Goal: Task Accomplishment & Management: Use online tool/utility

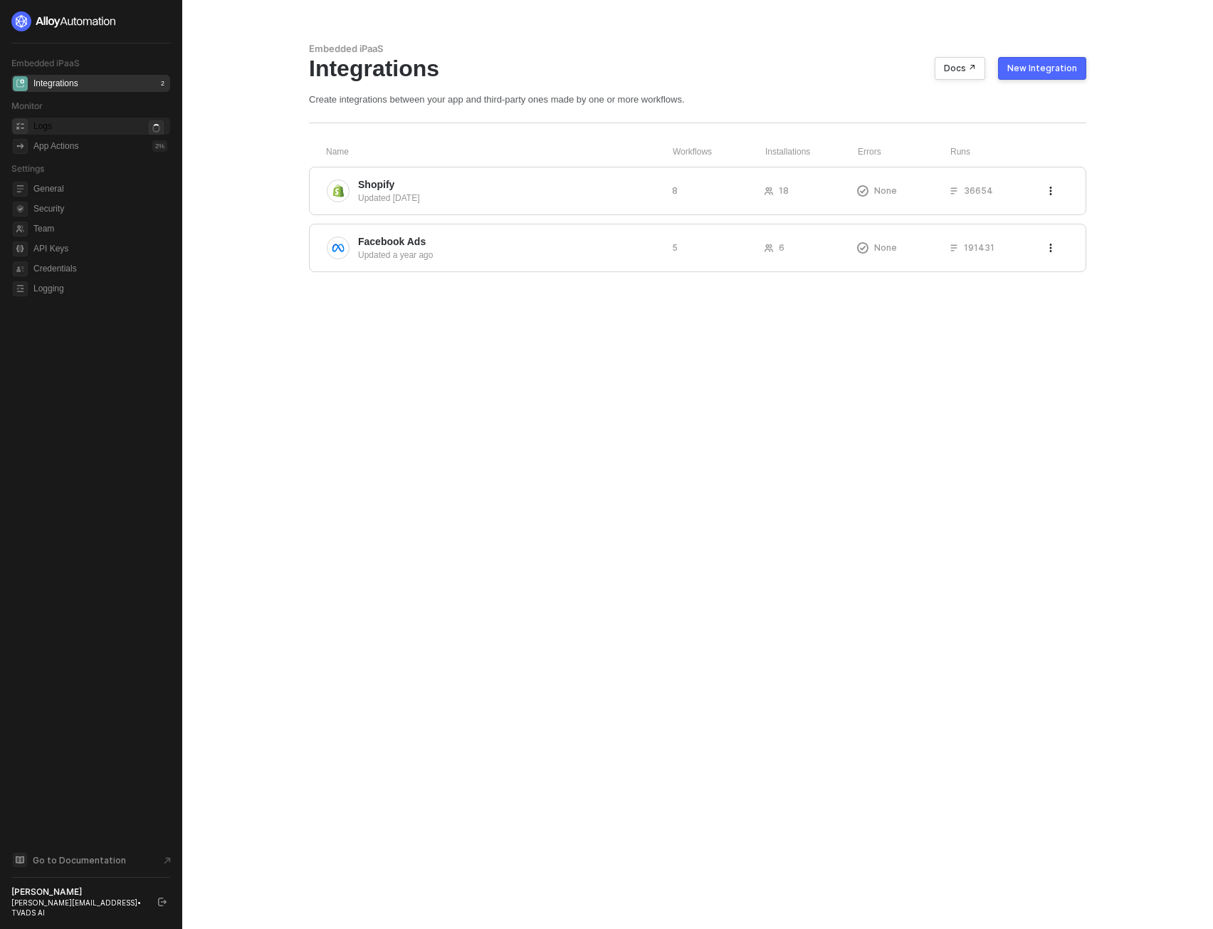
click at [87, 124] on div "Logs" at bounding box center [100, 125] width 134 height 17
click at [77, 122] on div "Logs 0" at bounding box center [100, 125] width 134 height 17
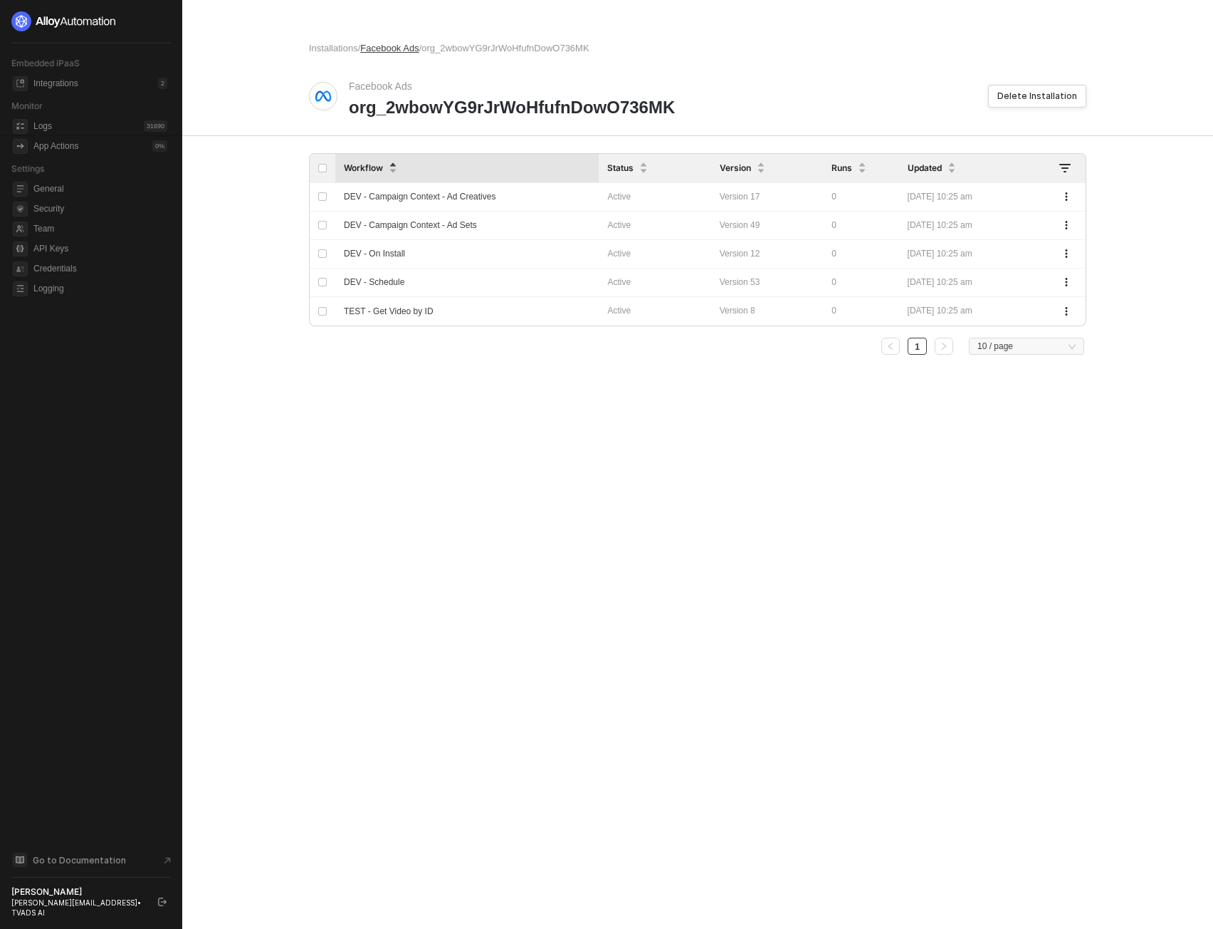
click at [414, 49] on span "Facebook Ads" at bounding box center [389, 48] width 58 height 11
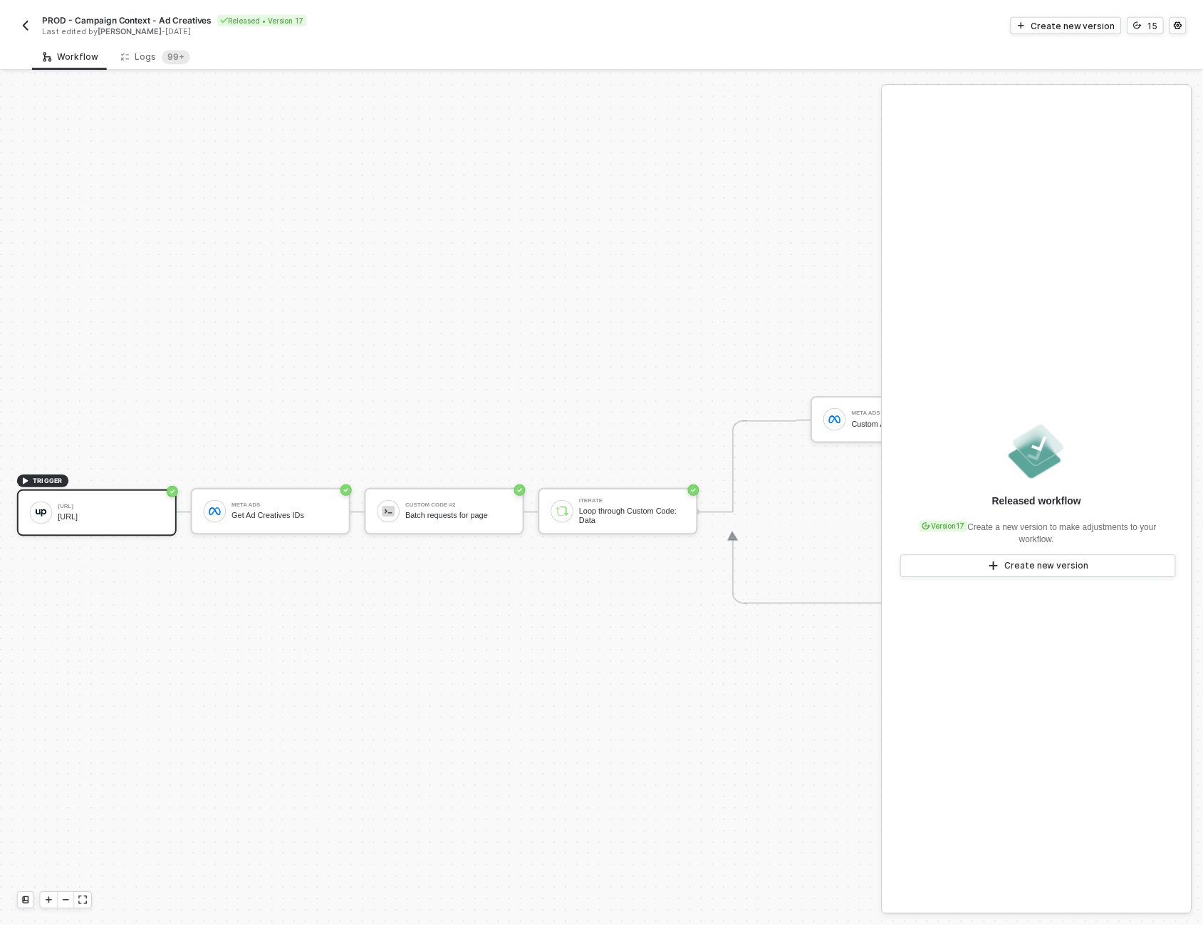
scroll to position [37, 0]
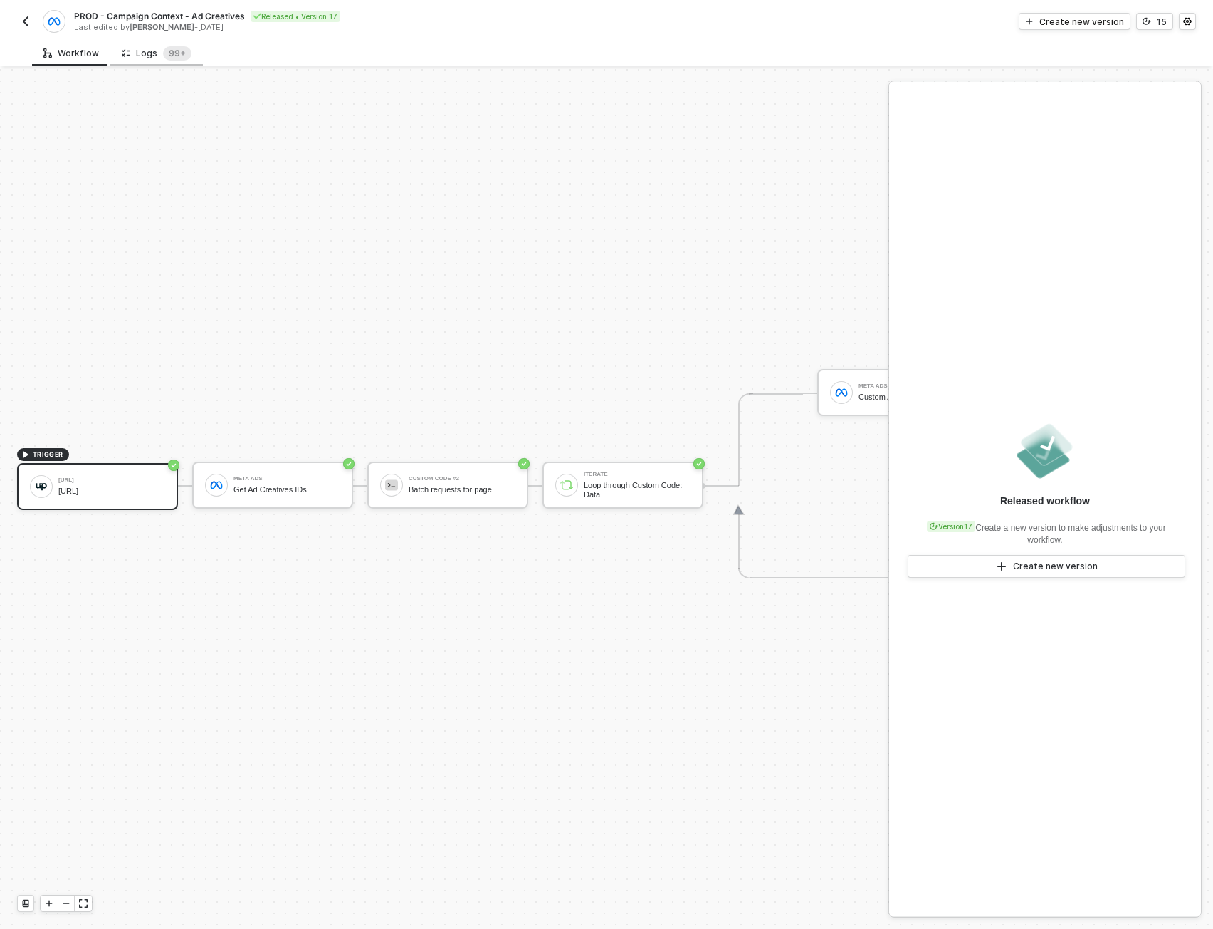
click at [146, 49] on div "Logs 99+" at bounding box center [157, 53] width 70 height 14
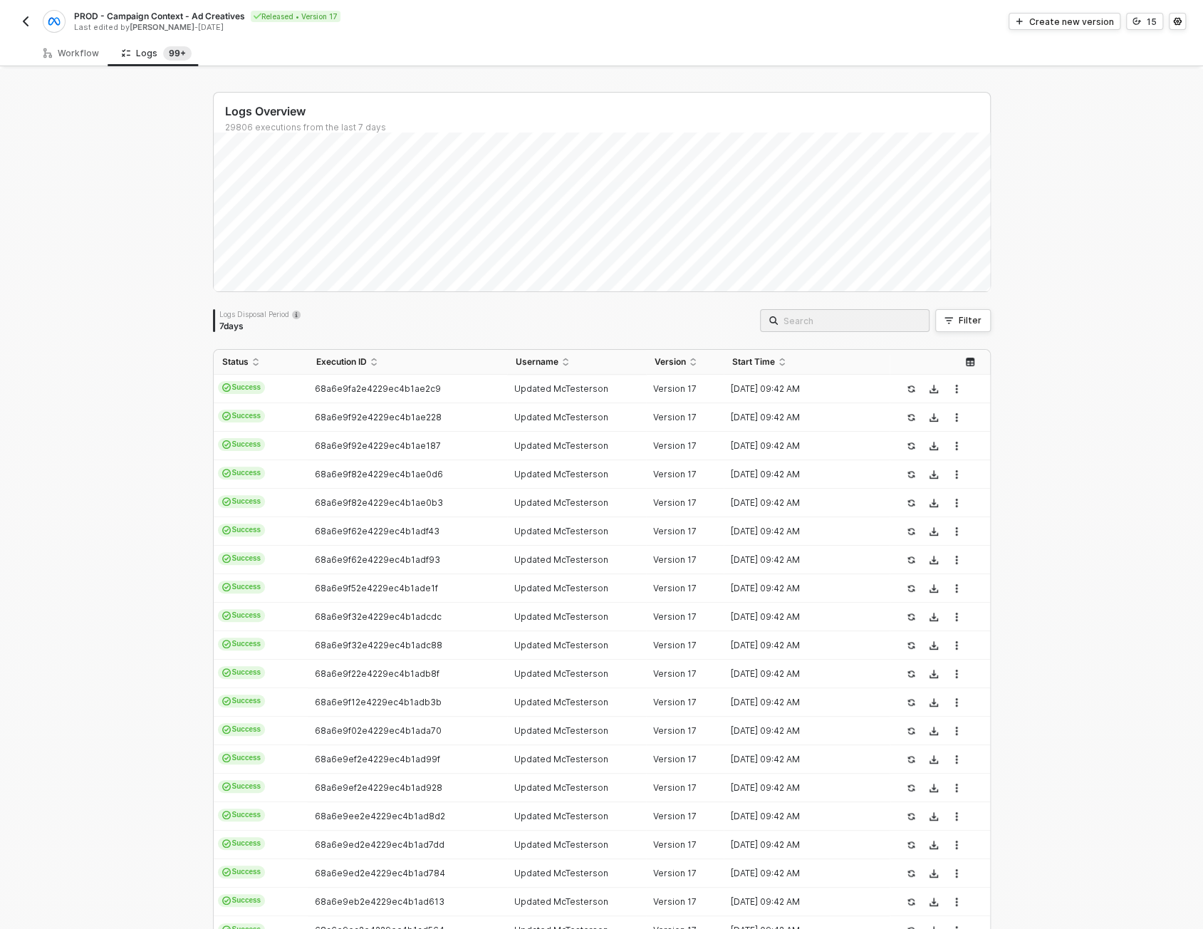
click at [23, 14] on button "button" at bounding box center [25, 21] width 17 height 17
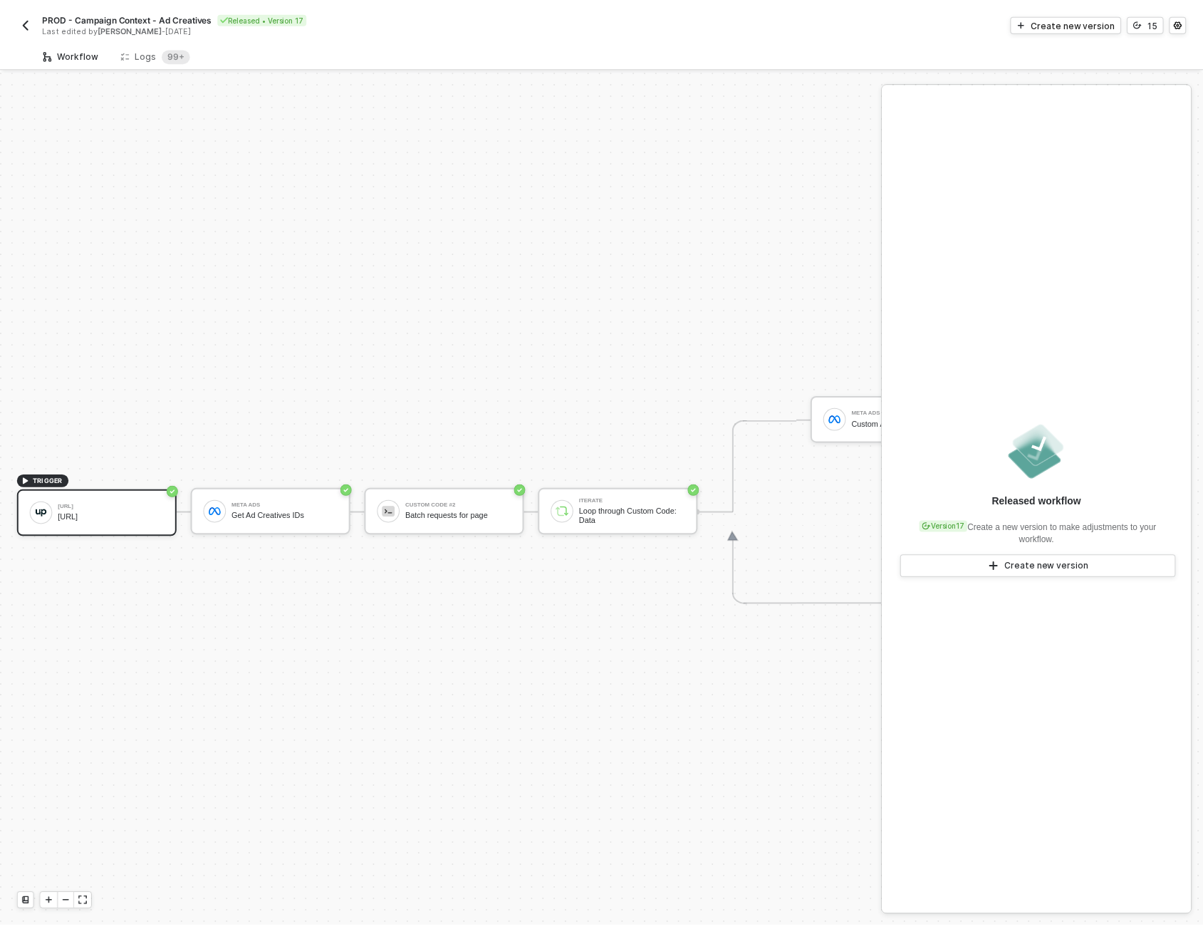
scroll to position [37, 0]
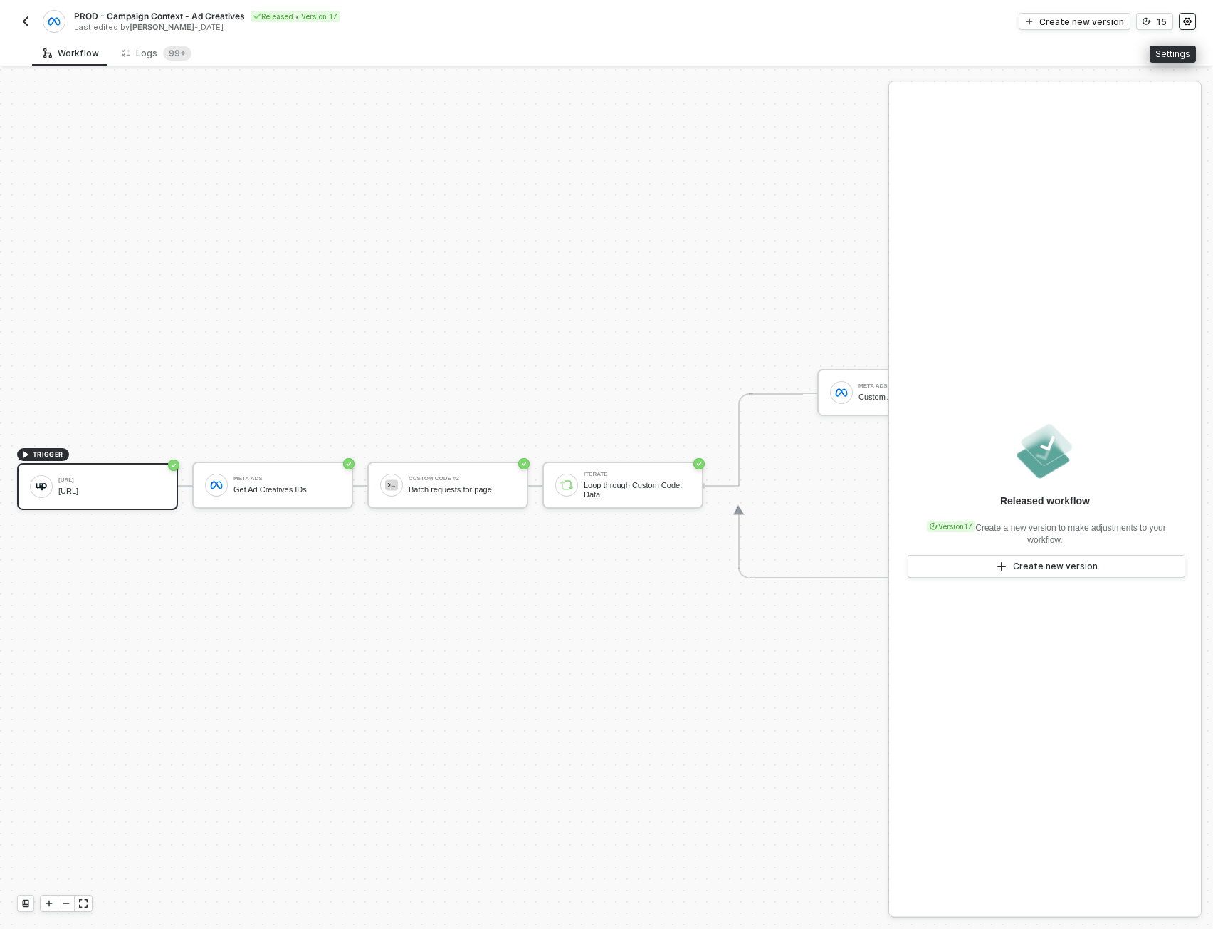
click at [1192, 26] on button "button" at bounding box center [1187, 21] width 17 height 17
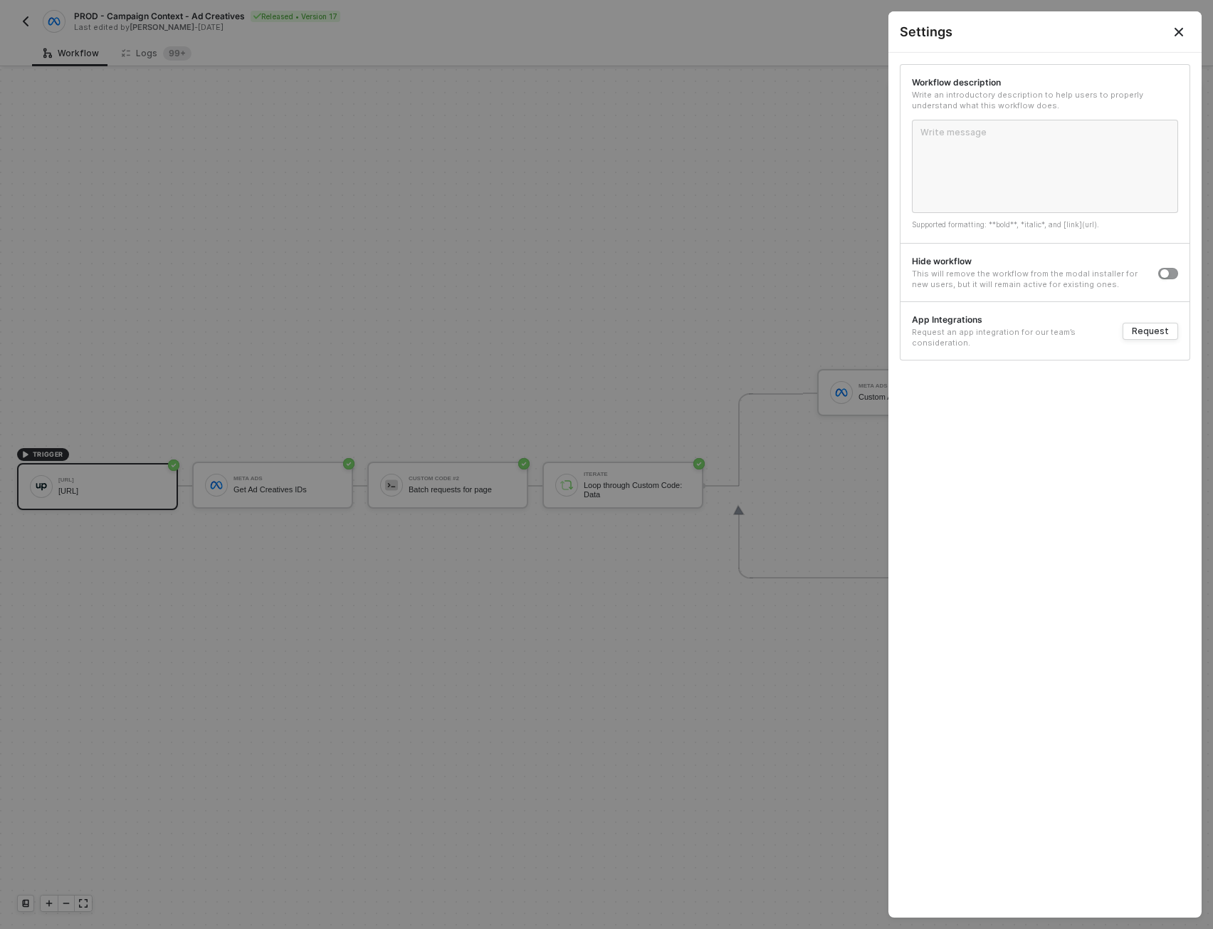
click at [1176, 26] on icon "Close" at bounding box center [1179, 31] width 11 height 11
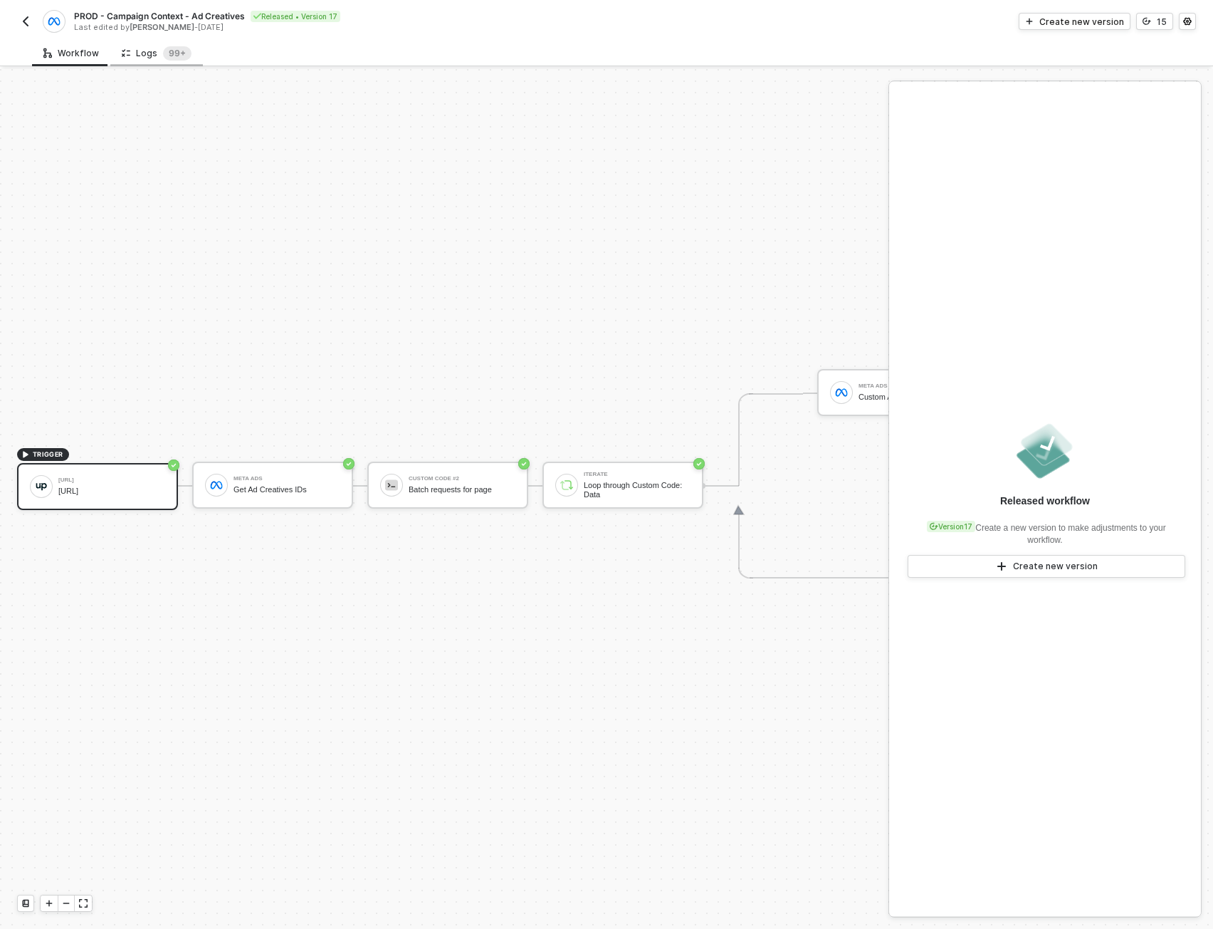
click at [153, 56] on div "Logs 99+" at bounding box center [157, 53] width 70 height 14
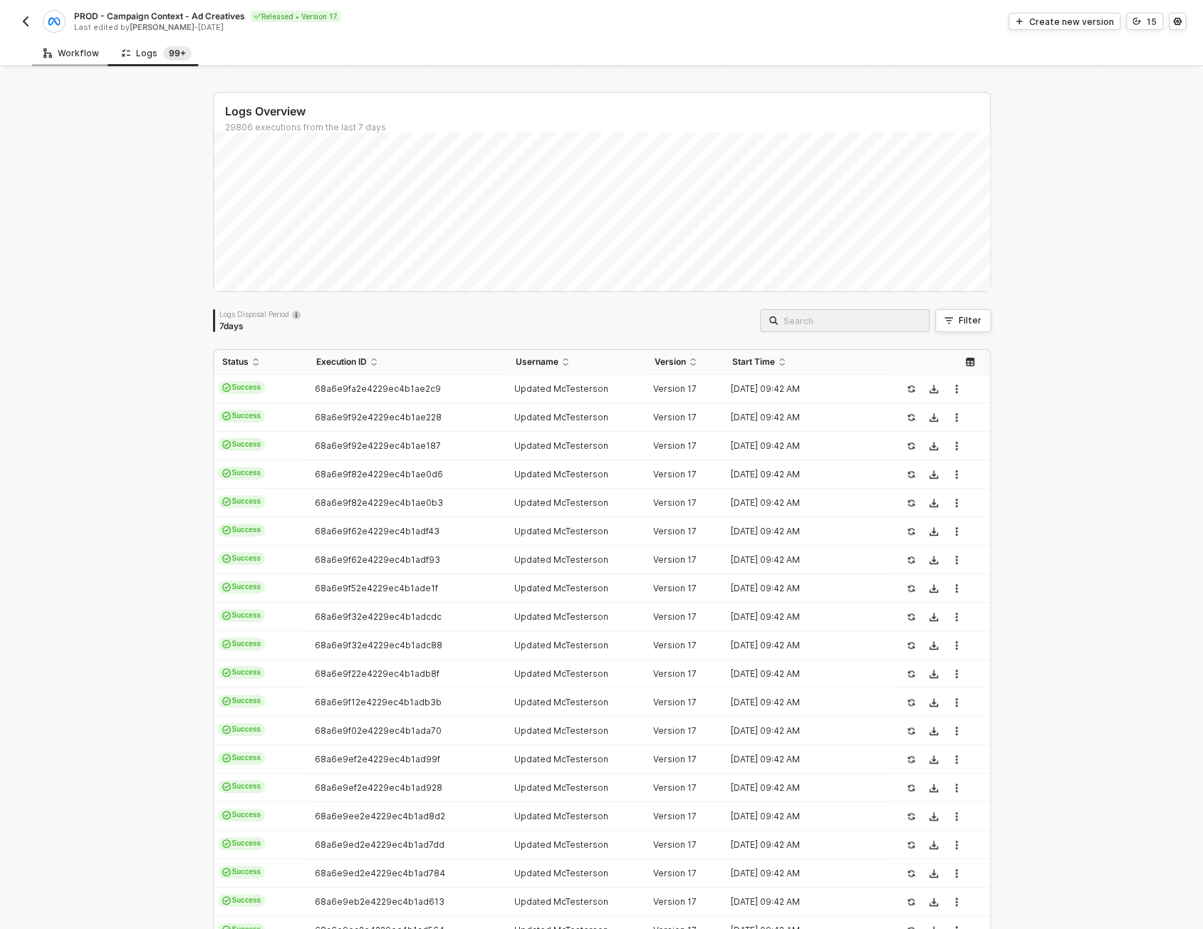
click at [48, 58] on icon at bounding box center [47, 53] width 9 height 14
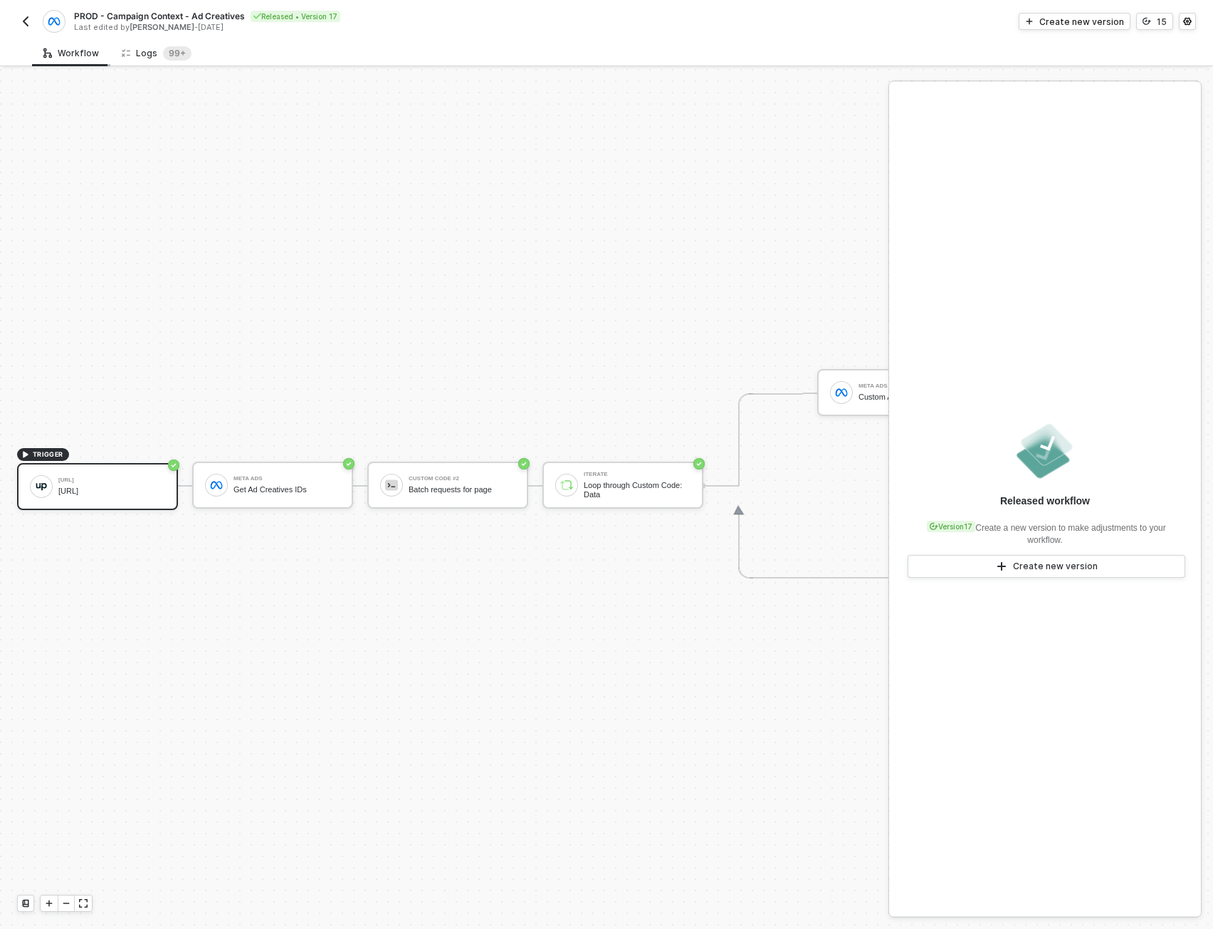
drag, startPoint x: 142, startPoint y: 53, endPoint x: 95, endPoint y: 48, distance: 47.3
click at [142, 53] on div "Logs 99+" at bounding box center [157, 53] width 70 height 14
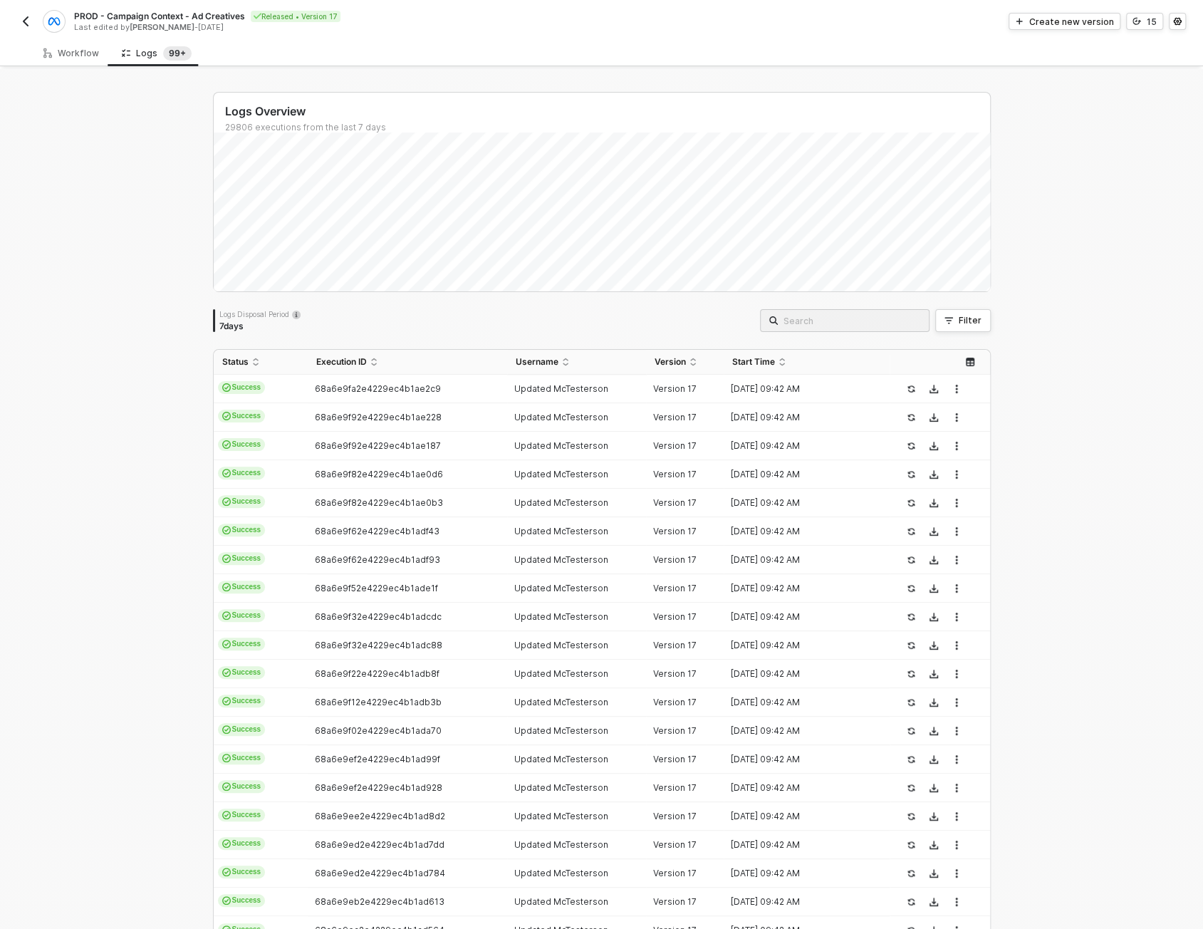
click at [24, 27] on button "button" at bounding box center [25, 21] width 17 height 17
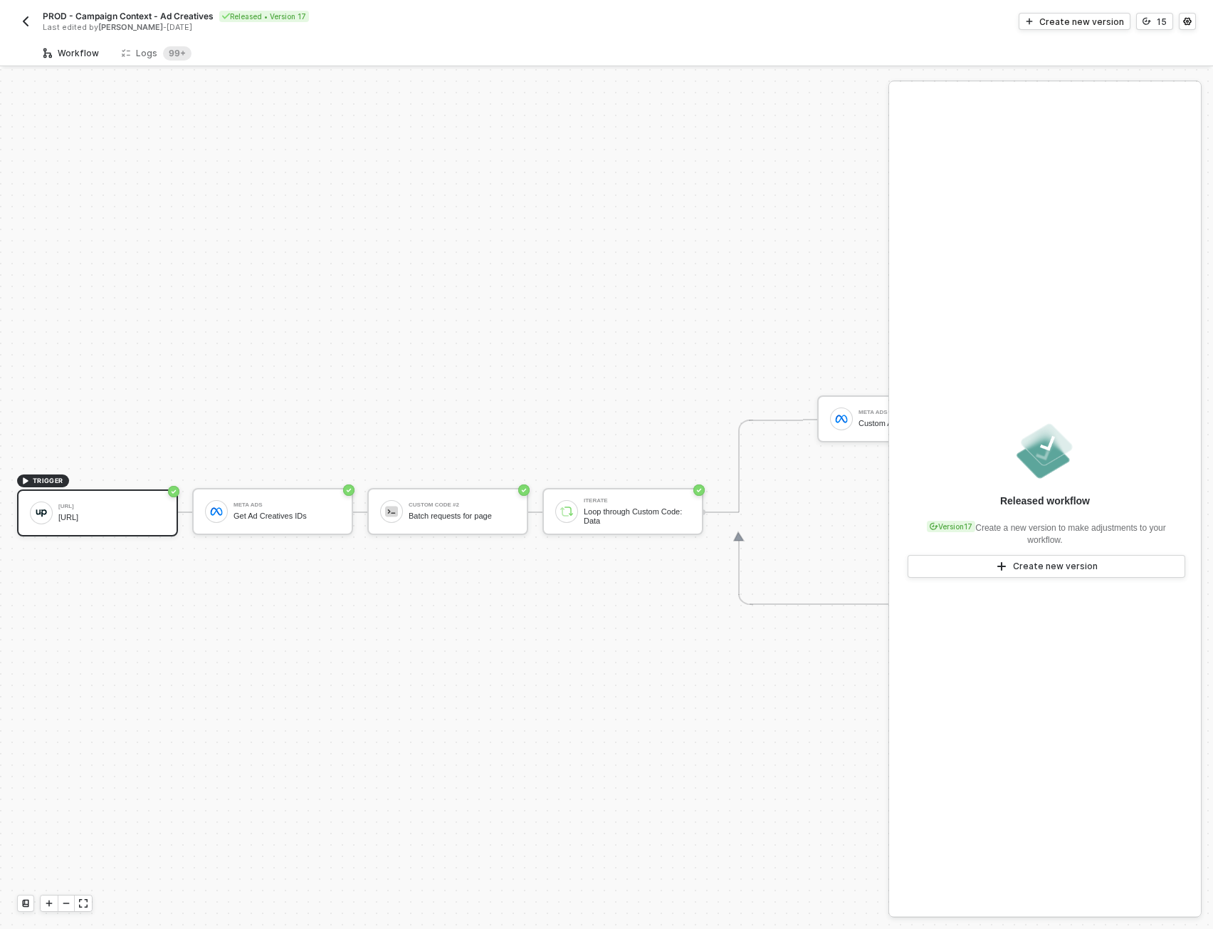
scroll to position [37, 0]
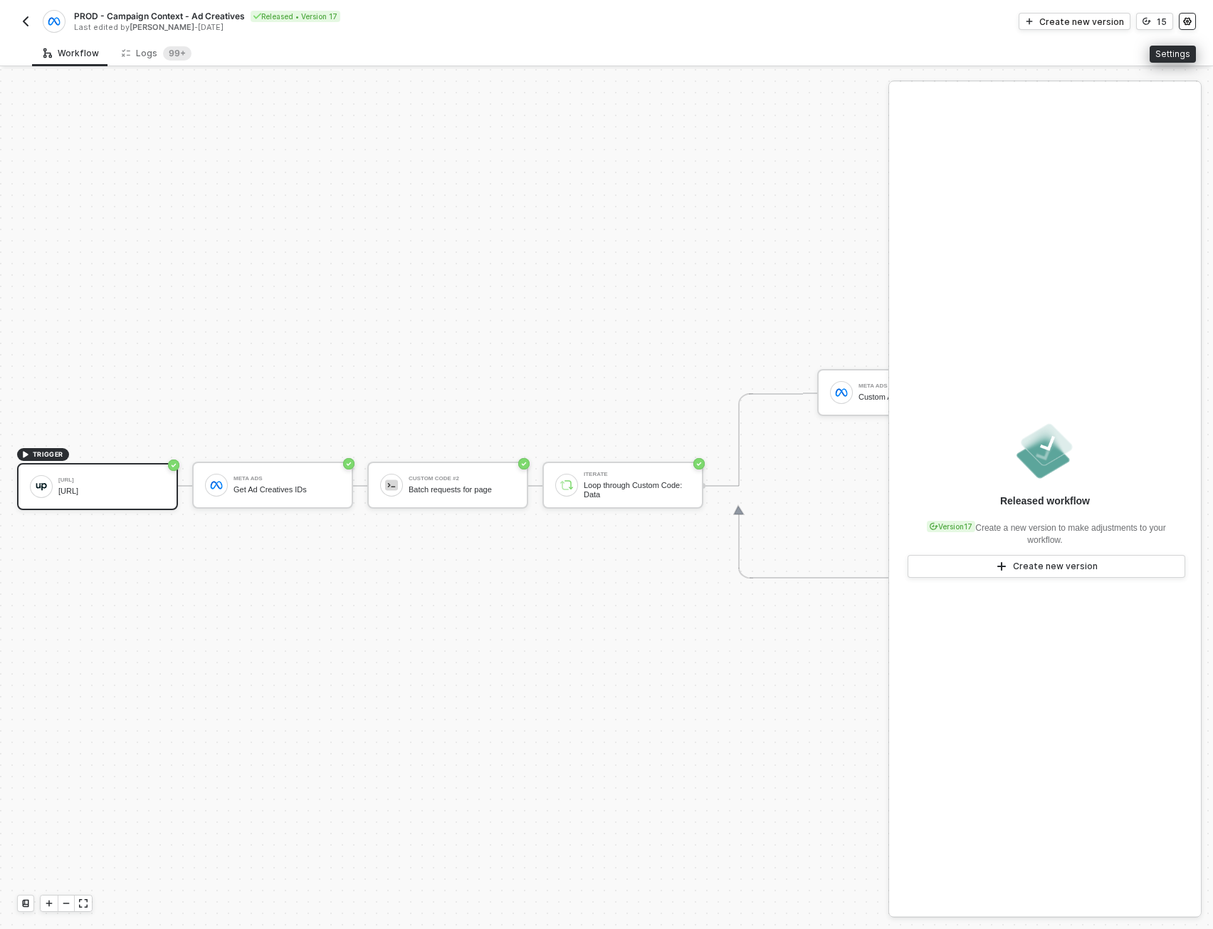
click at [1182, 26] on button "button" at bounding box center [1187, 21] width 17 height 17
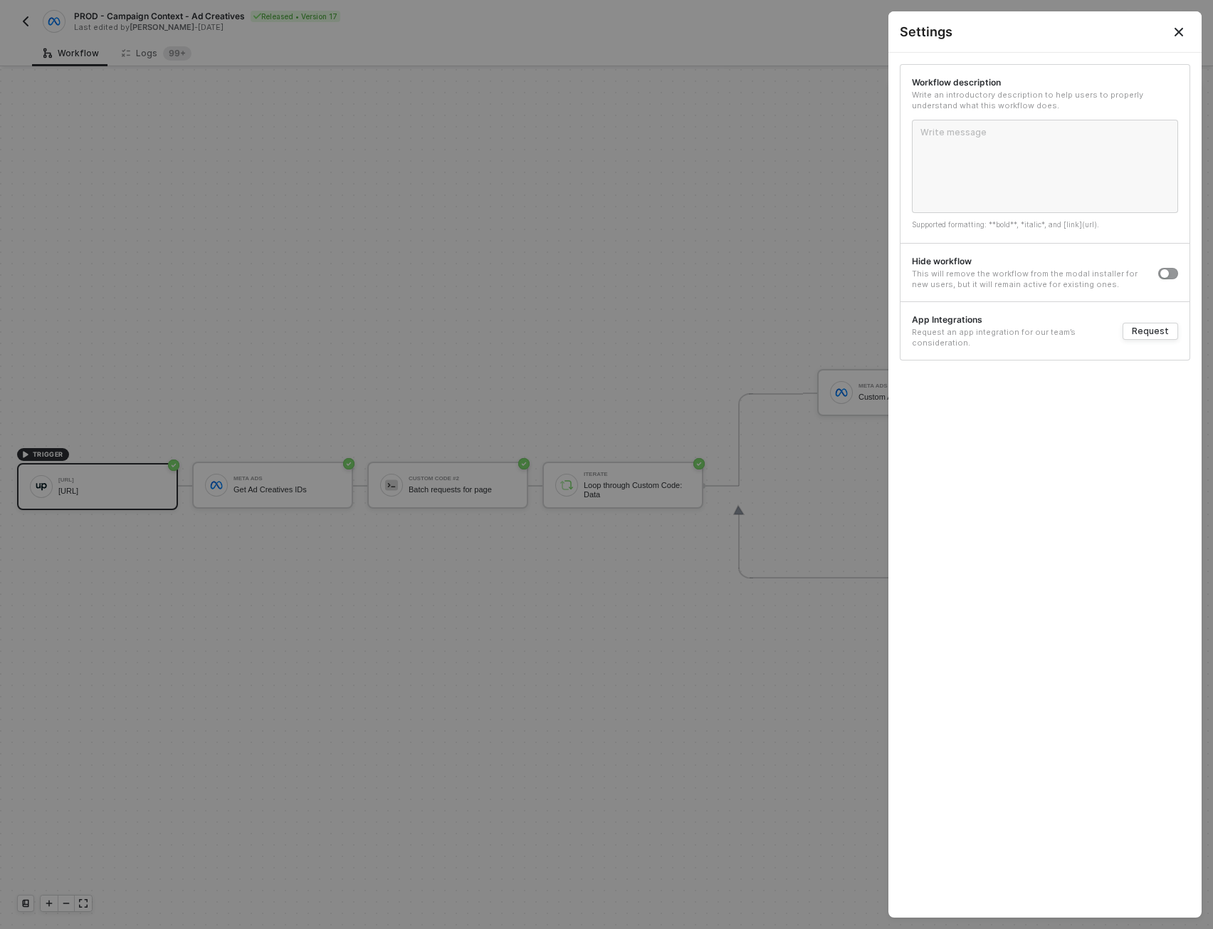
click at [732, 43] on div at bounding box center [606, 464] width 1213 height 929
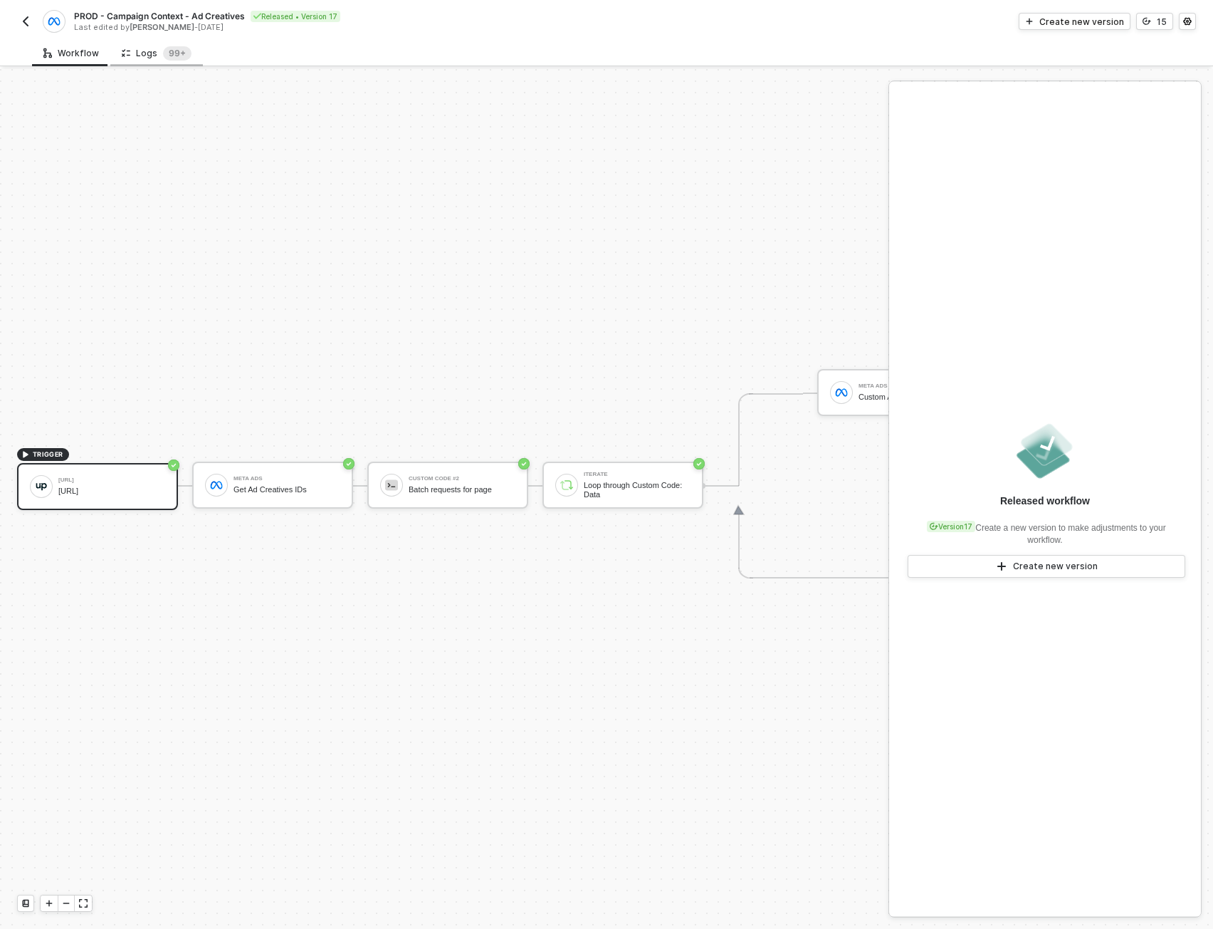
click at [150, 61] on div "Logs 99+" at bounding box center [156, 53] width 93 height 26
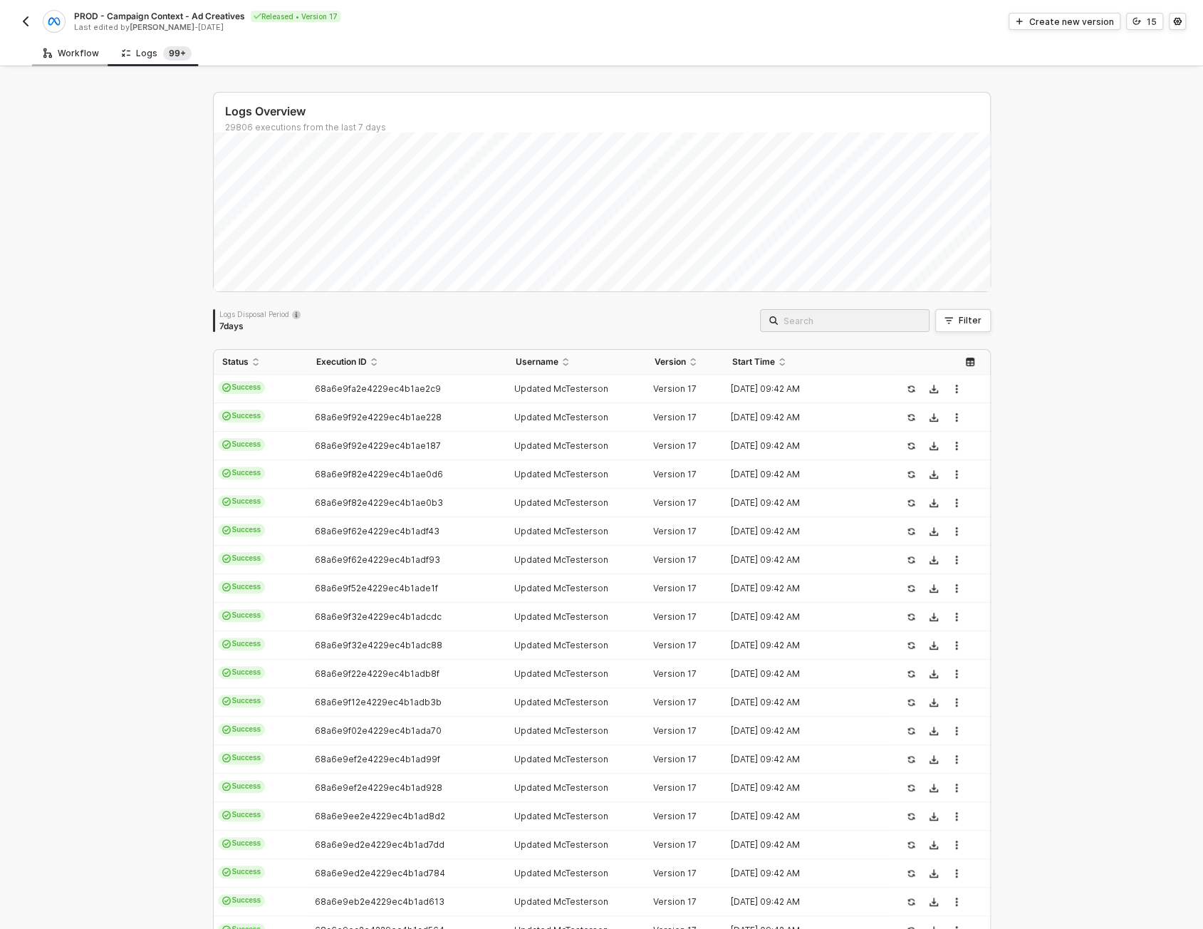
click at [73, 56] on div "Workflow" at bounding box center [71, 53] width 56 height 11
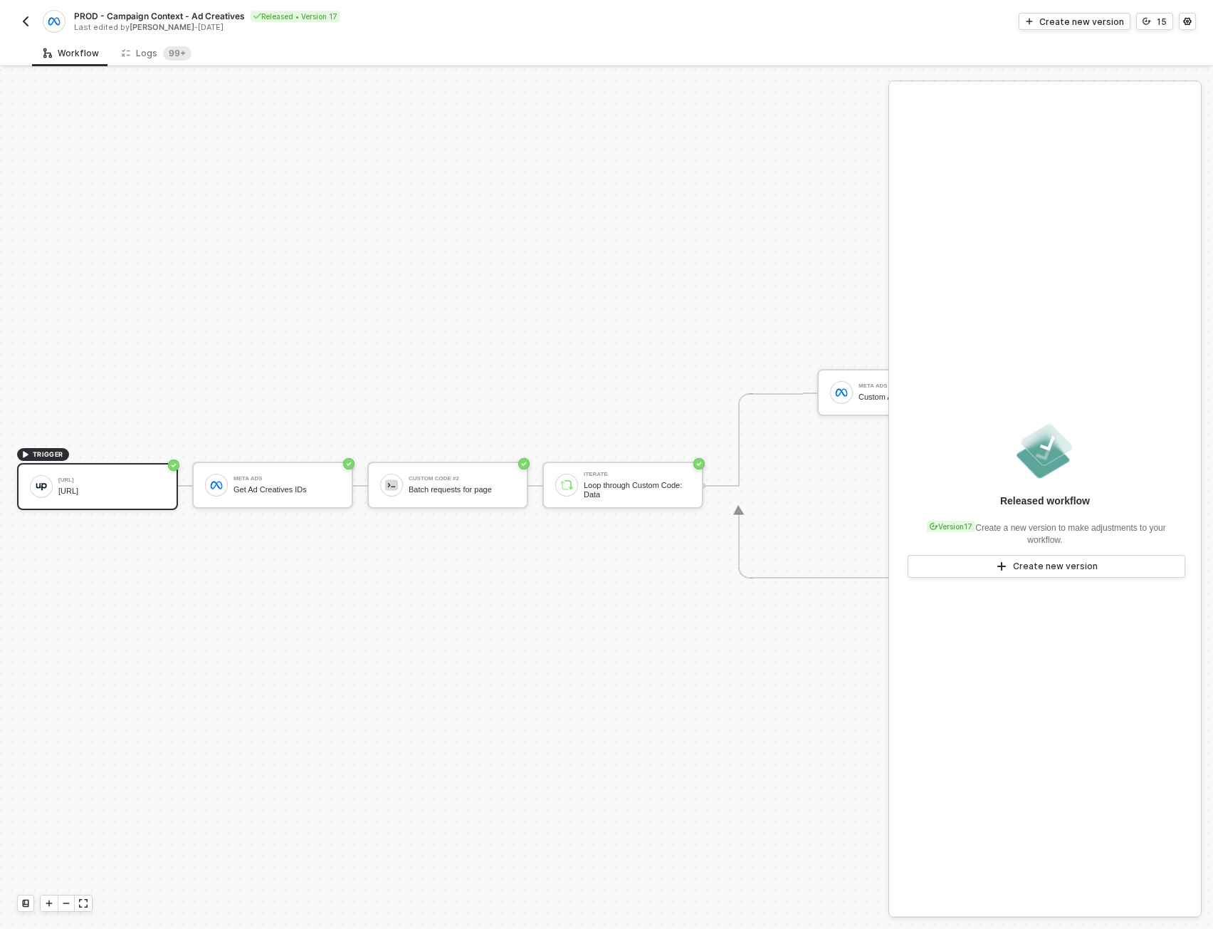
click at [26, 19] on img "button" at bounding box center [25, 21] width 11 height 11
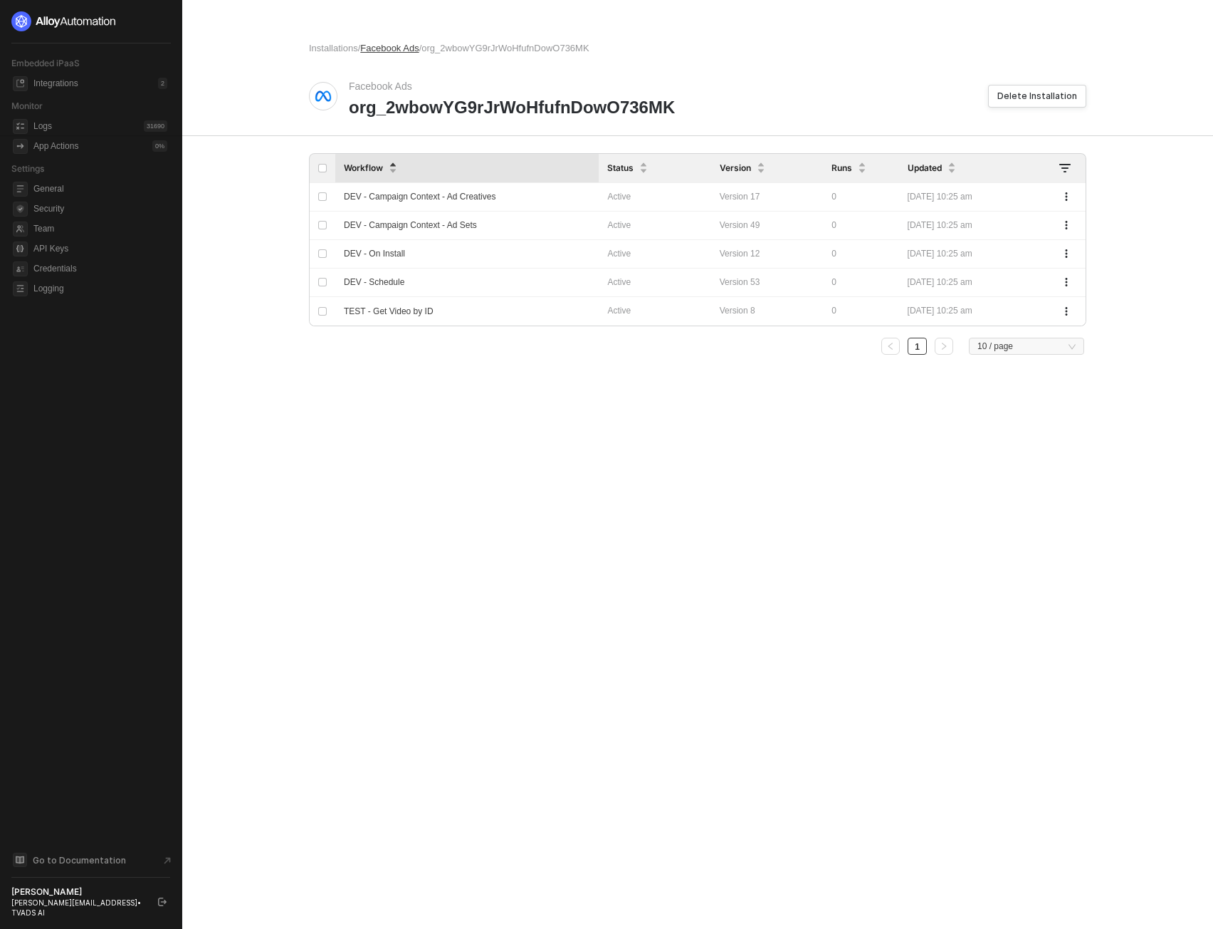
click at [388, 47] on span "Facebook Ads" at bounding box center [389, 48] width 58 height 11
